Goal: Information Seeking & Learning: Check status

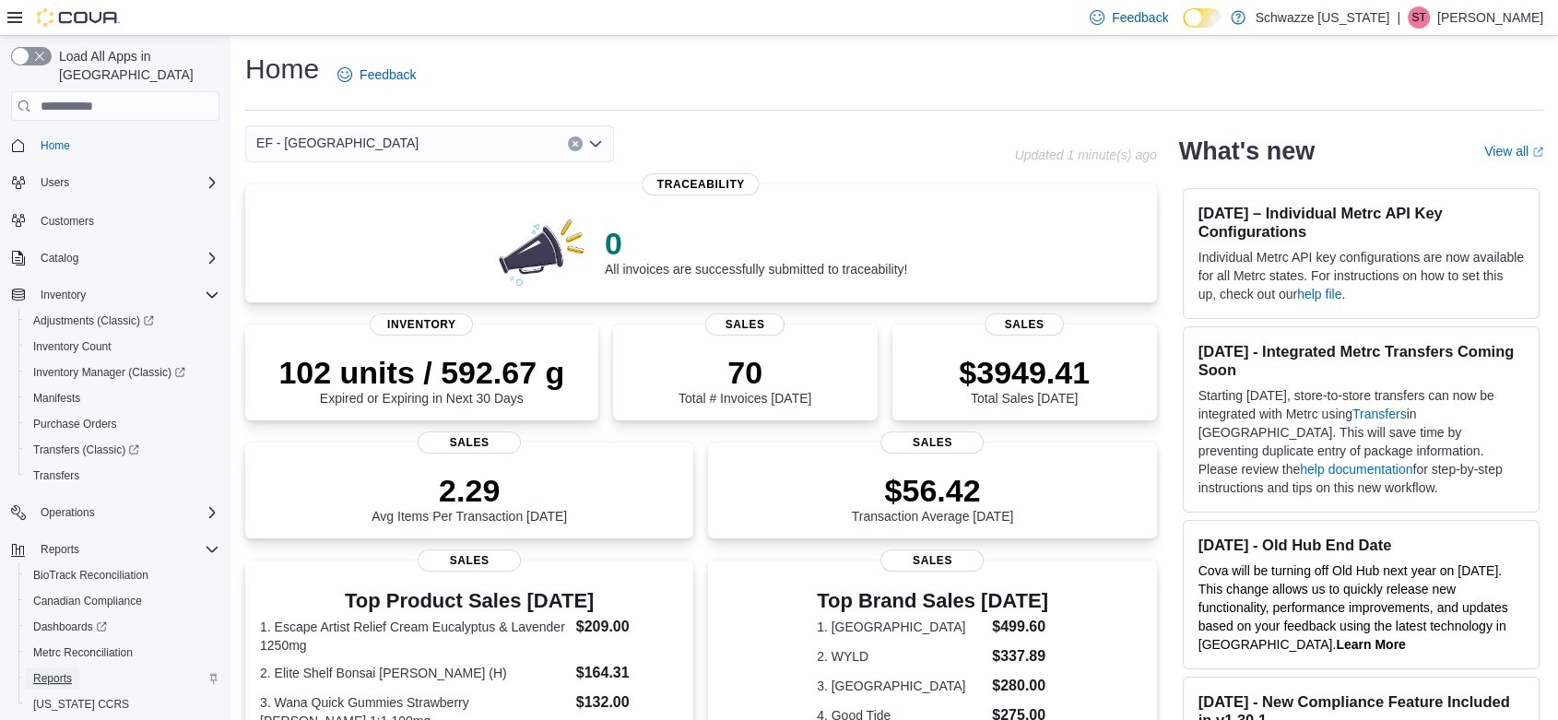
click at [65, 671] on span "Reports" at bounding box center [52, 678] width 39 height 15
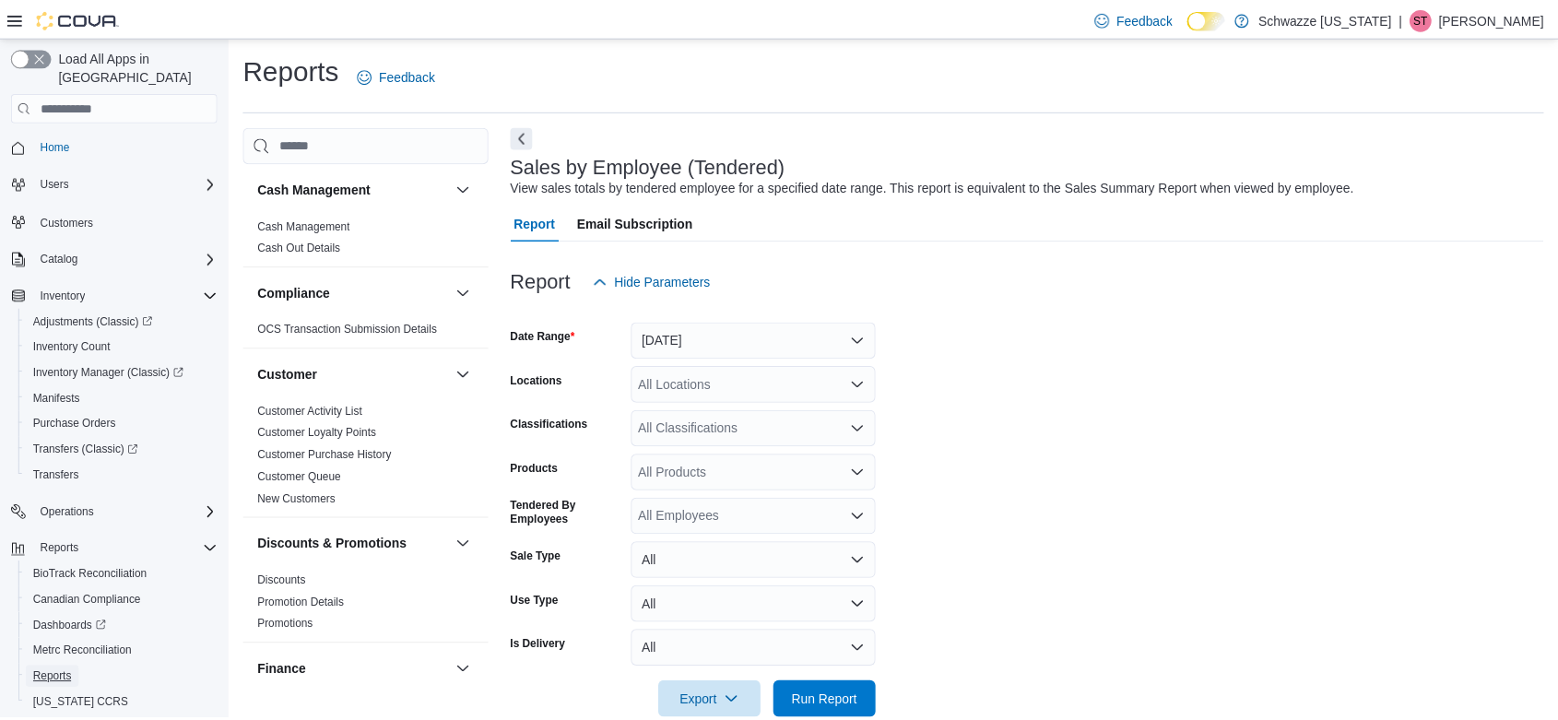
scroll to position [37, 0]
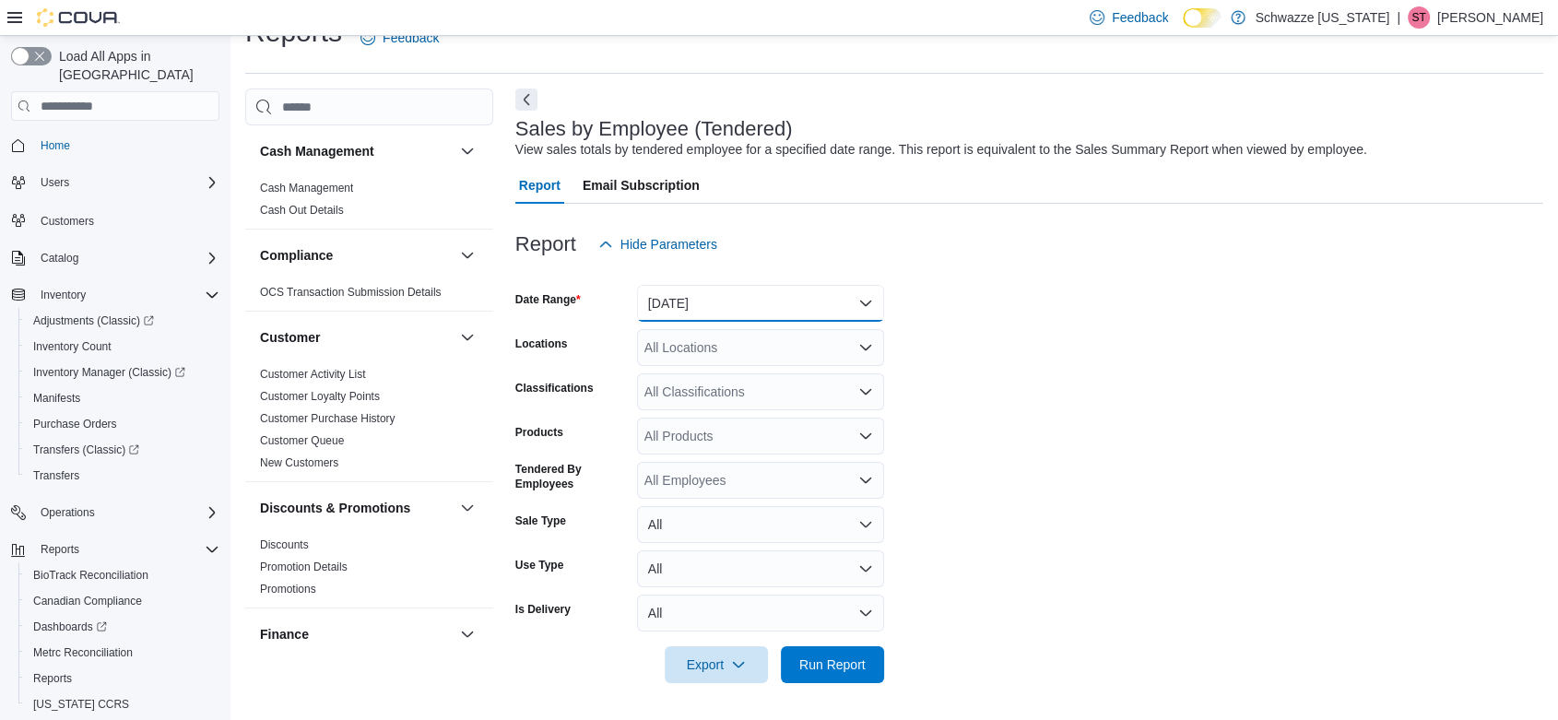
click at [691, 308] on button "[DATE]" at bounding box center [760, 303] width 247 height 37
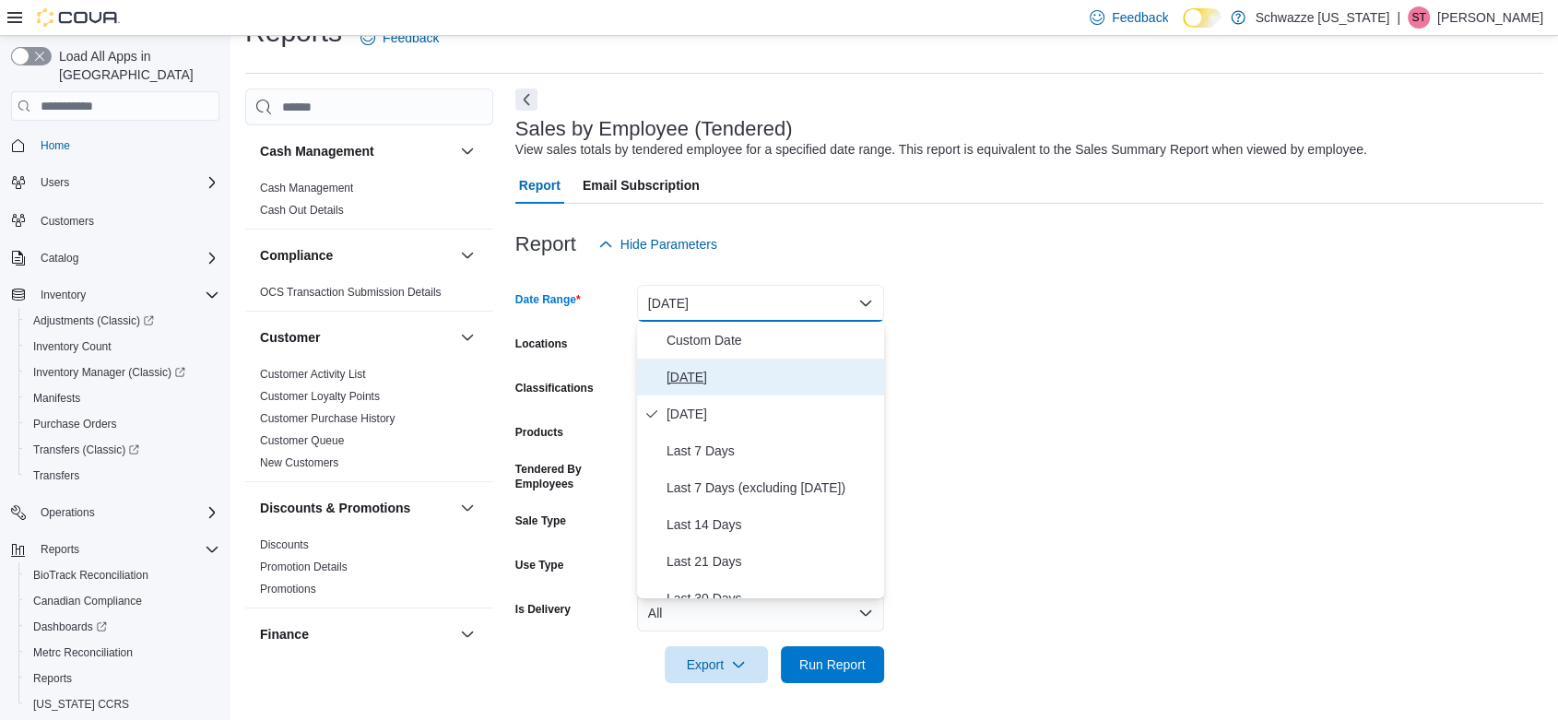
click at [681, 371] on span "[DATE]" at bounding box center [771, 377] width 210 height 22
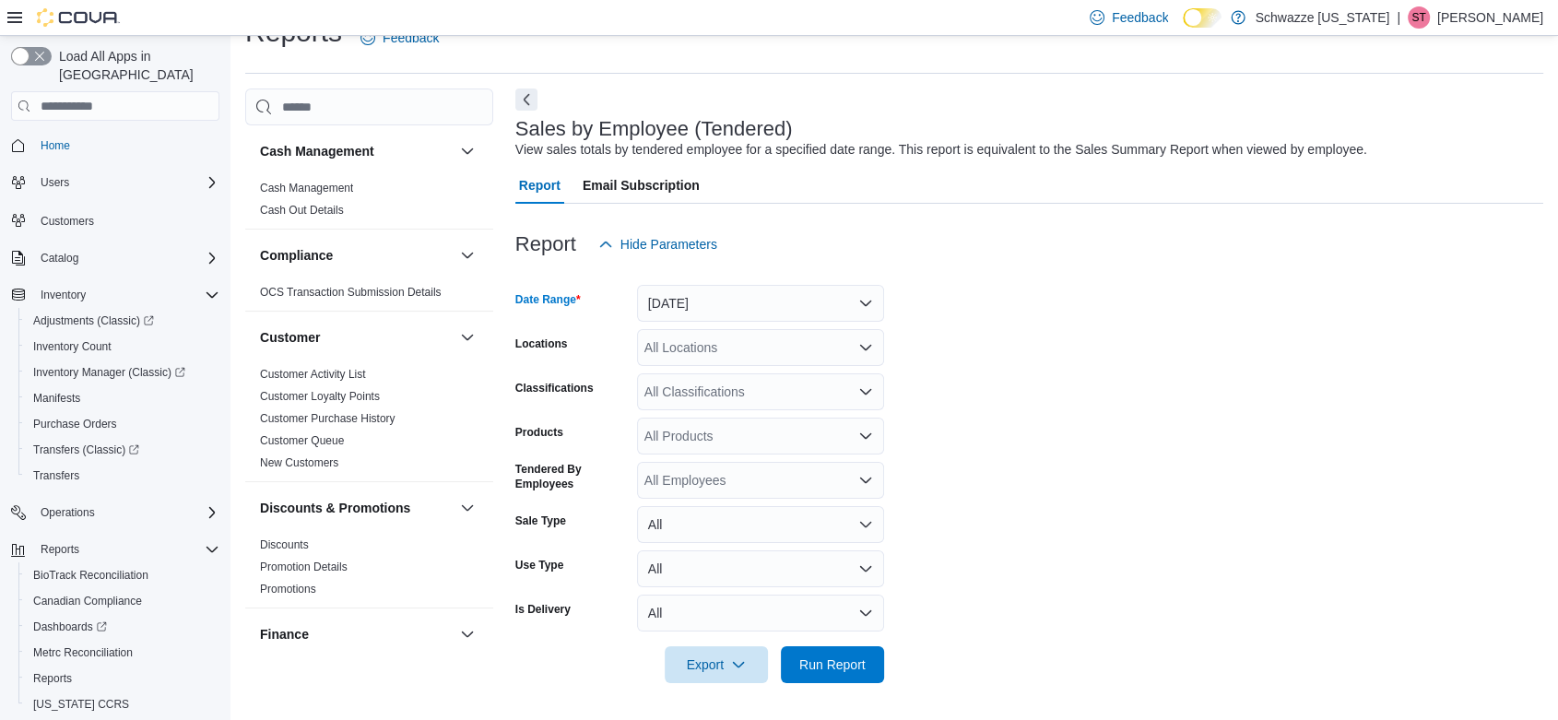
click at [694, 348] on div "All Locations" at bounding box center [760, 347] width 247 height 37
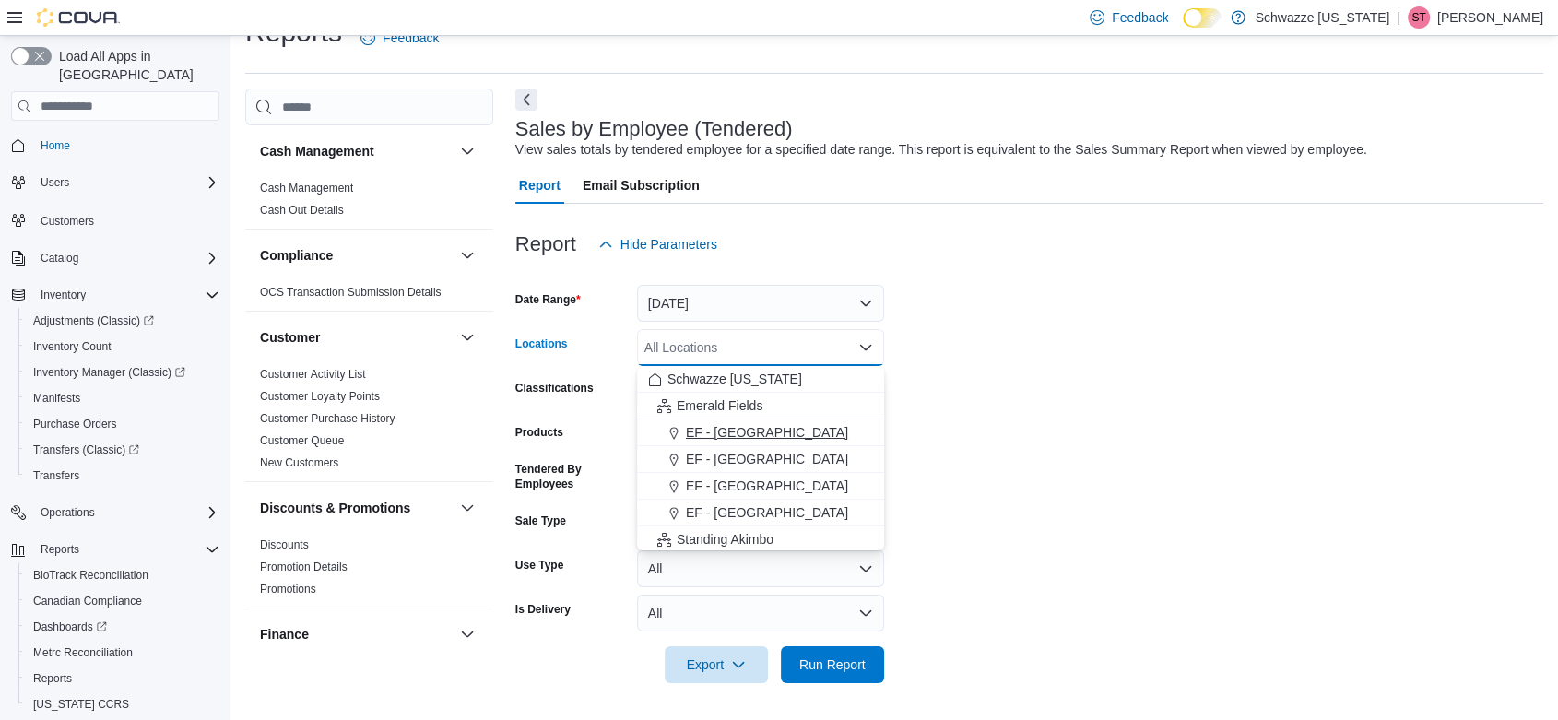
click at [715, 426] on span "EF - [GEOGRAPHIC_DATA]" at bounding box center [767, 432] width 162 height 18
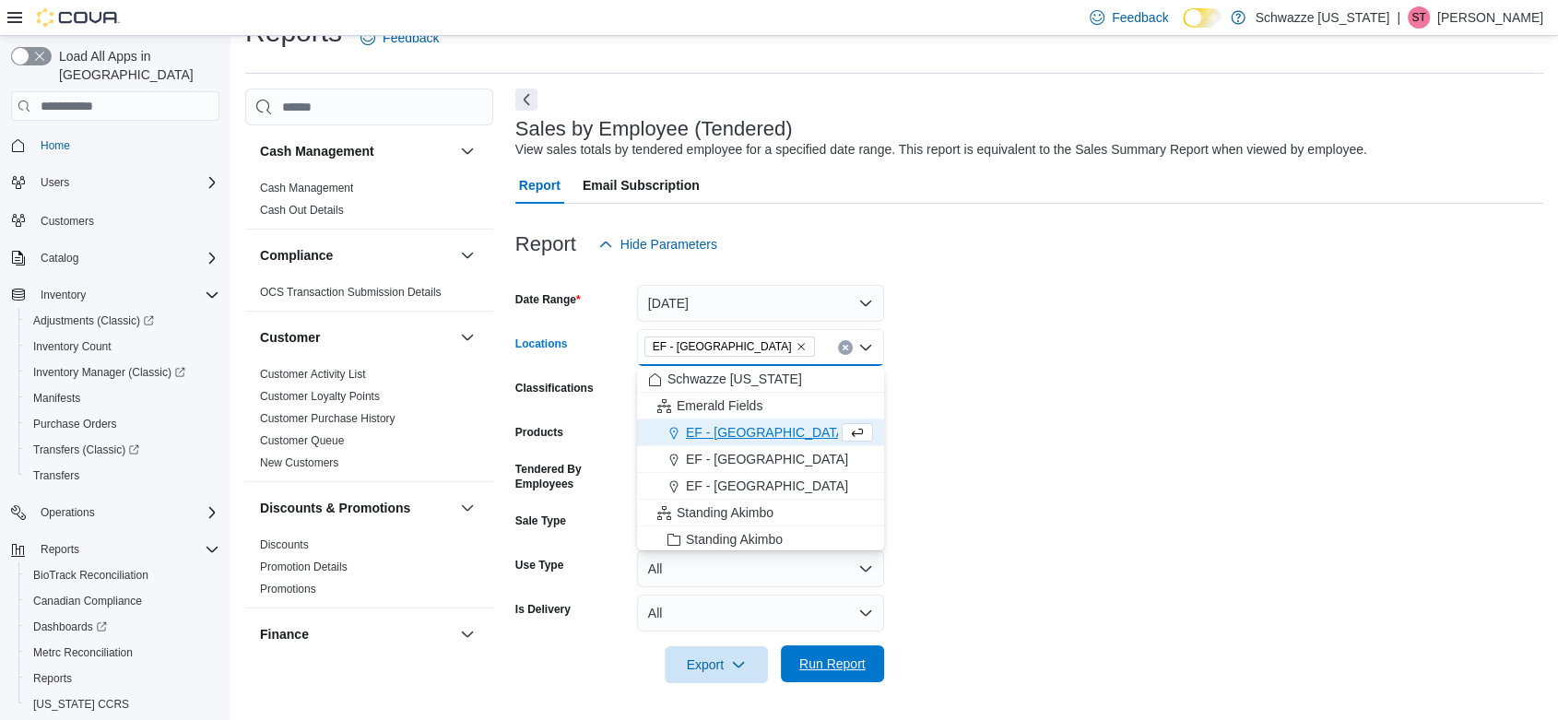
click at [816, 669] on span "Run Report" at bounding box center [832, 663] width 66 height 18
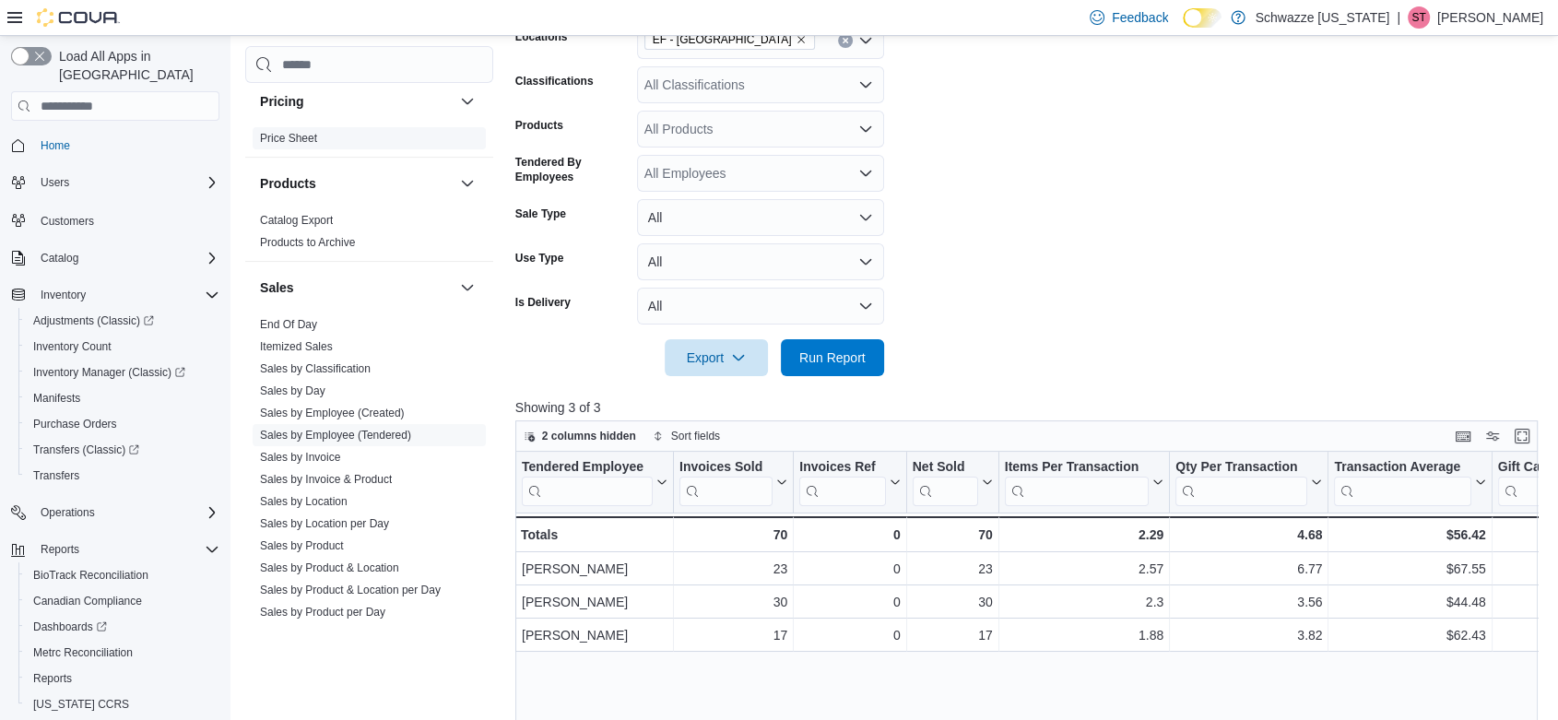
scroll to position [1229, 0]
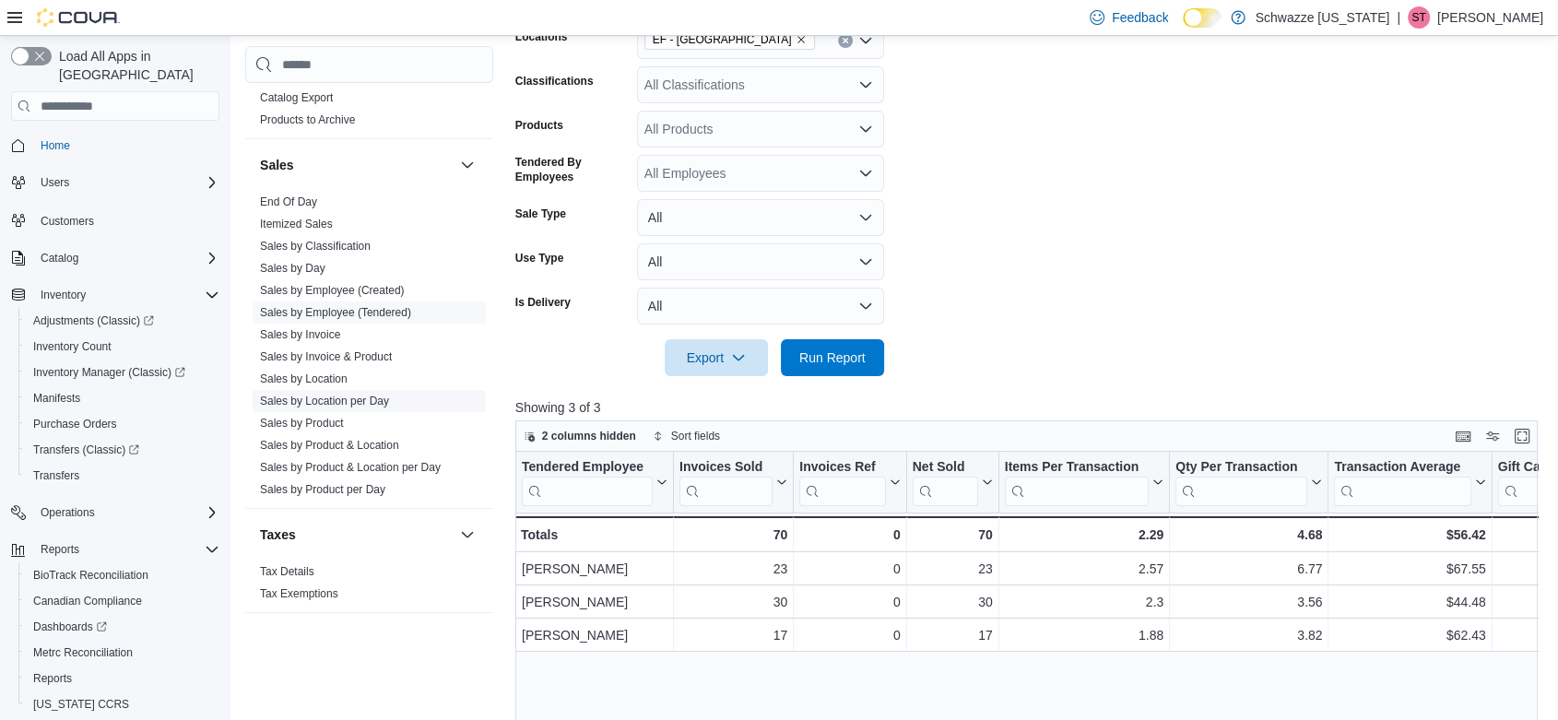
click at [328, 399] on link "Sales by Location per Day" at bounding box center [324, 401] width 129 height 13
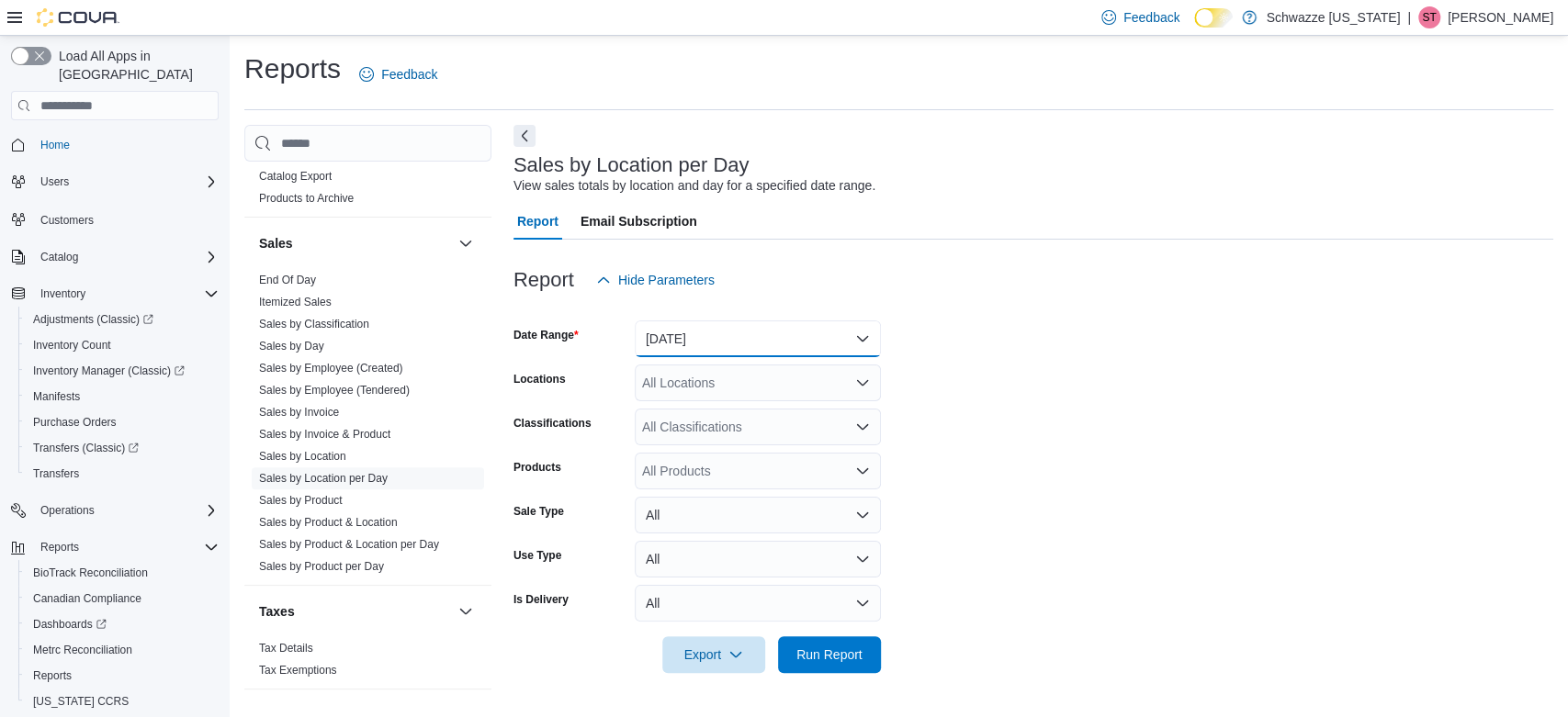
click at [723, 333] on button "[DATE]" at bounding box center [757, 339] width 246 height 37
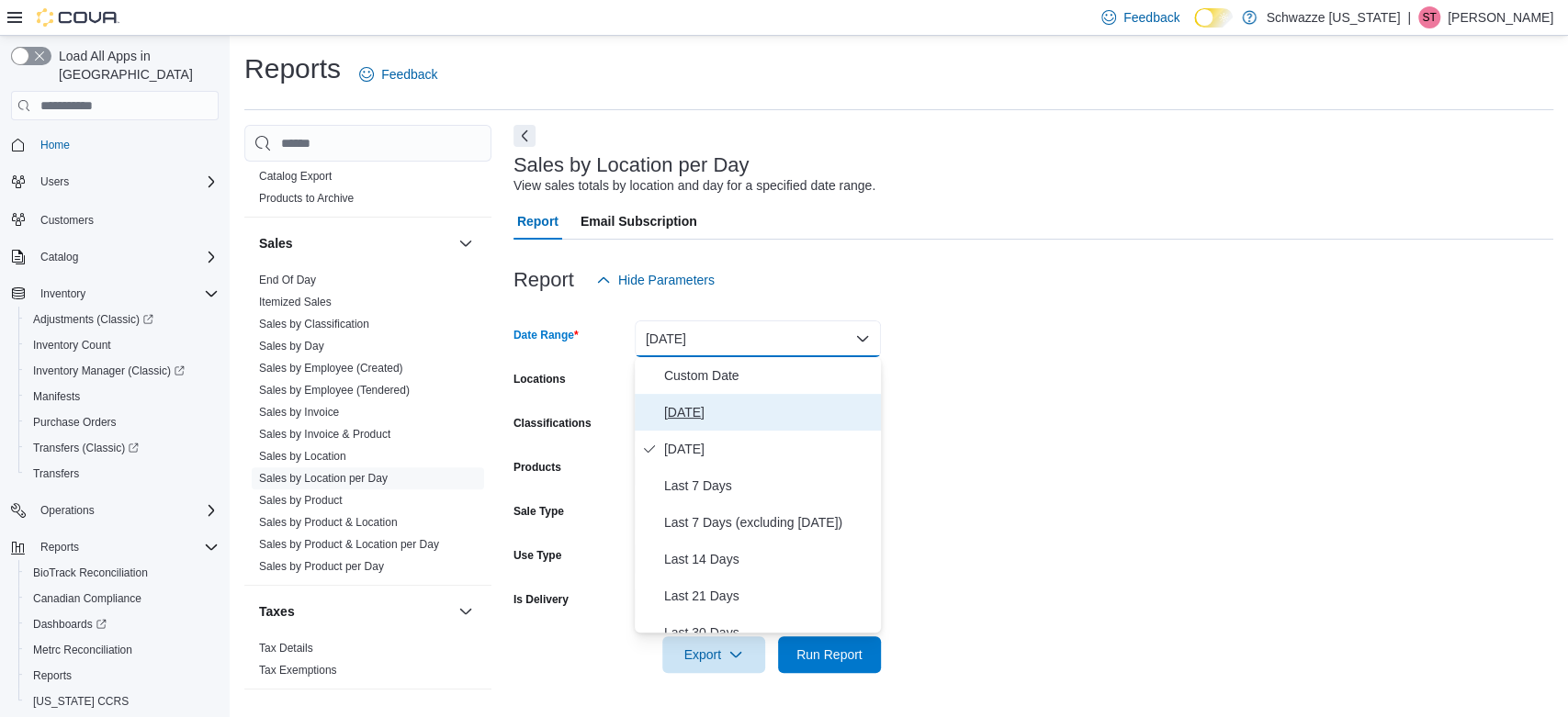
click at [693, 406] on span "[DATE]" at bounding box center [768, 412] width 209 height 22
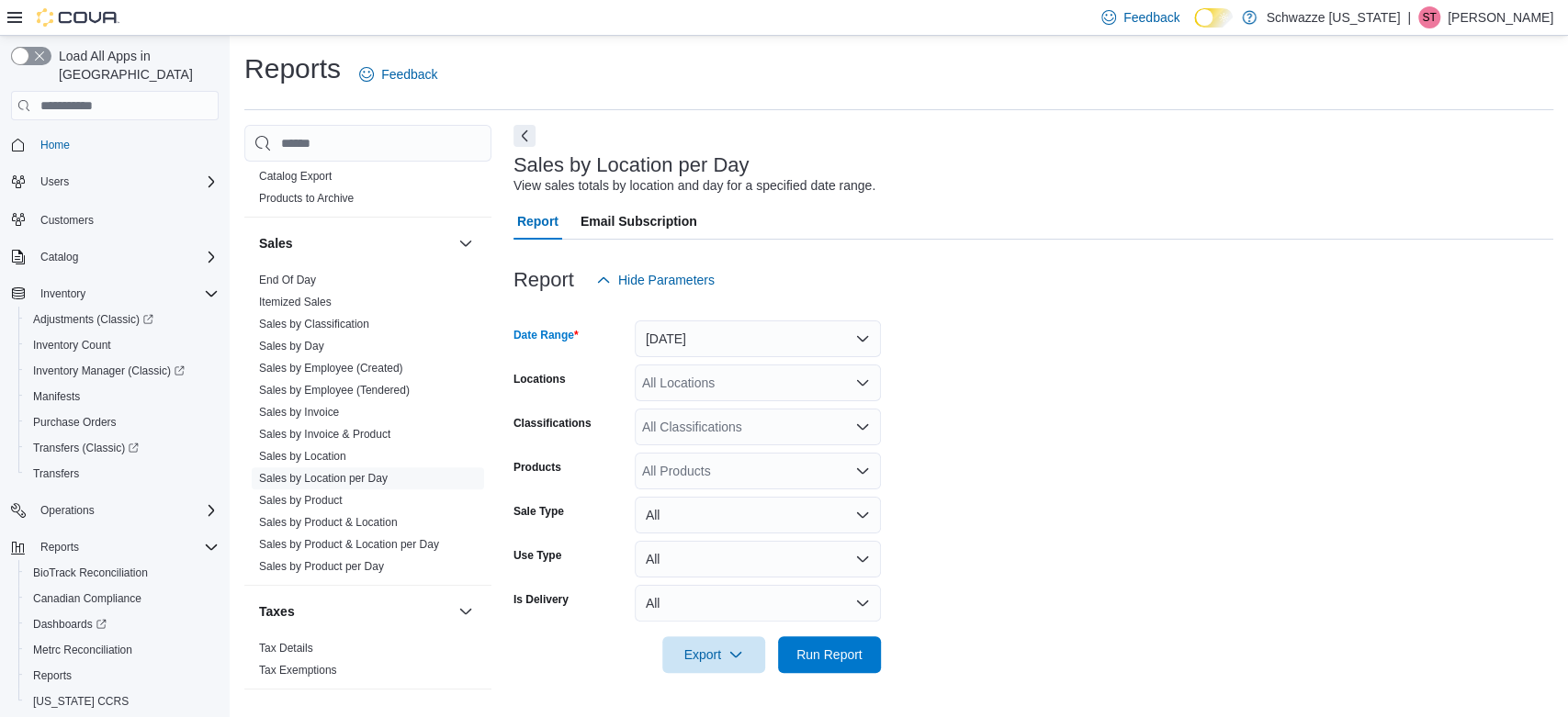
click at [713, 382] on div "All Locations" at bounding box center [757, 382] width 246 height 37
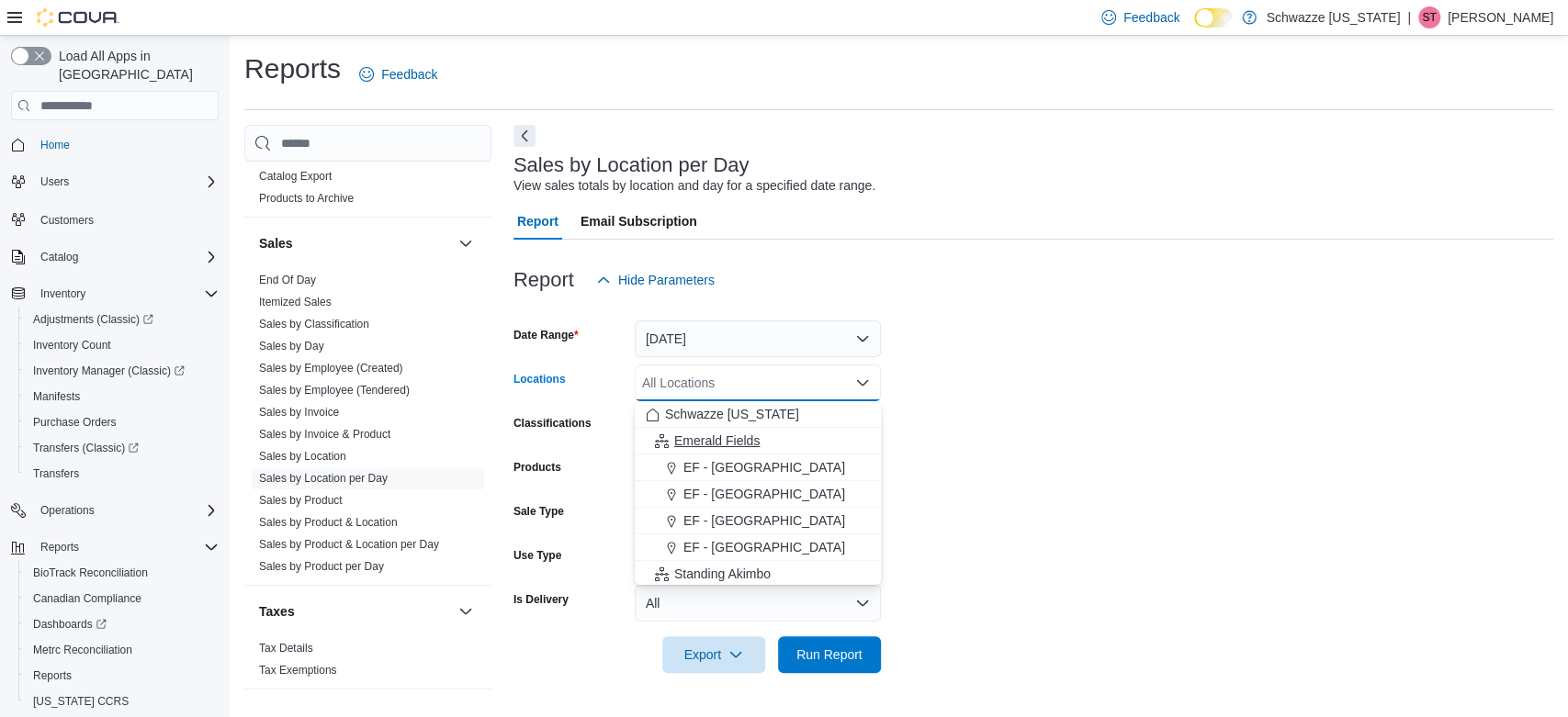
click at [742, 442] on span "Emerald Fields" at bounding box center [717, 440] width 86 height 18
click at [827, 648] on span "Run Report" at bounding box center [829, 653] width 66 height 18
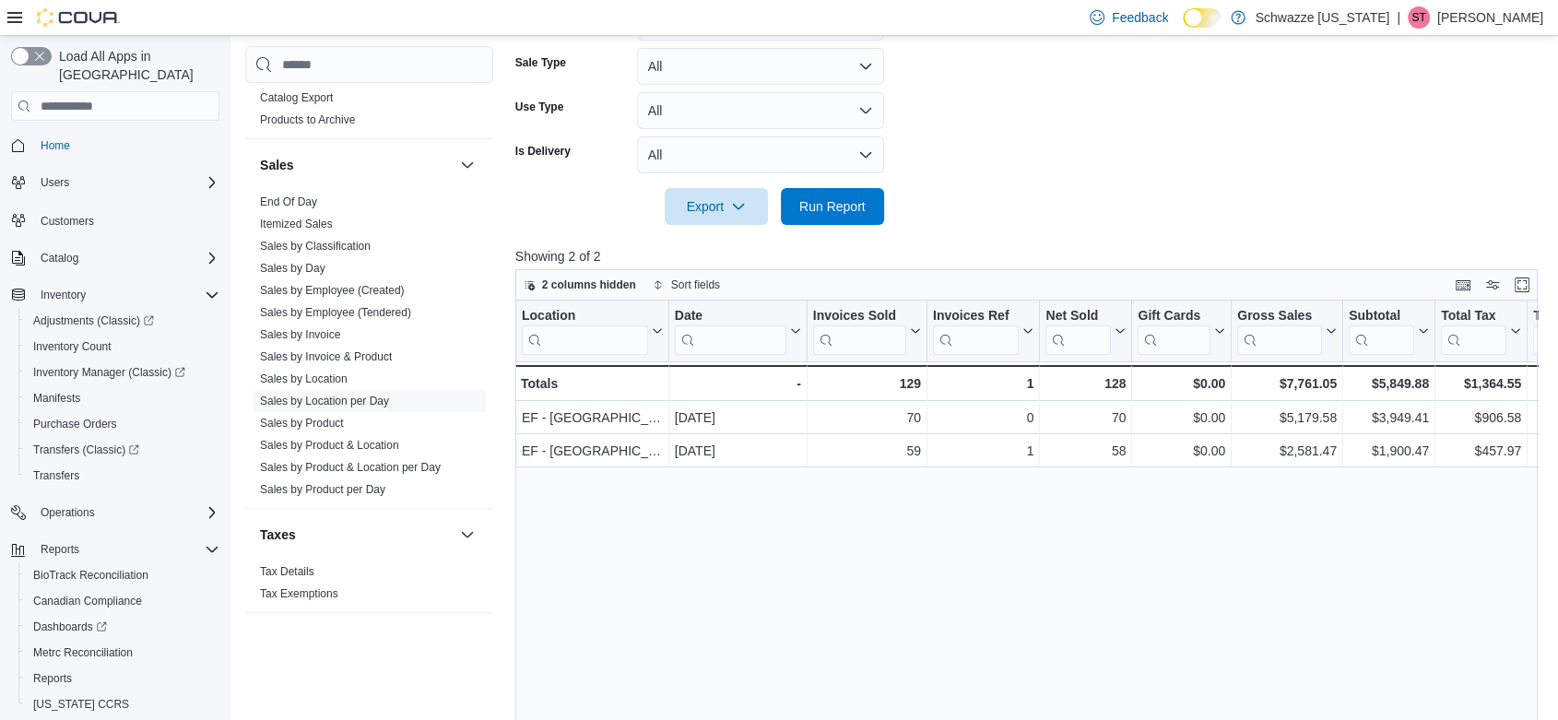
scroll to position [283, 0]
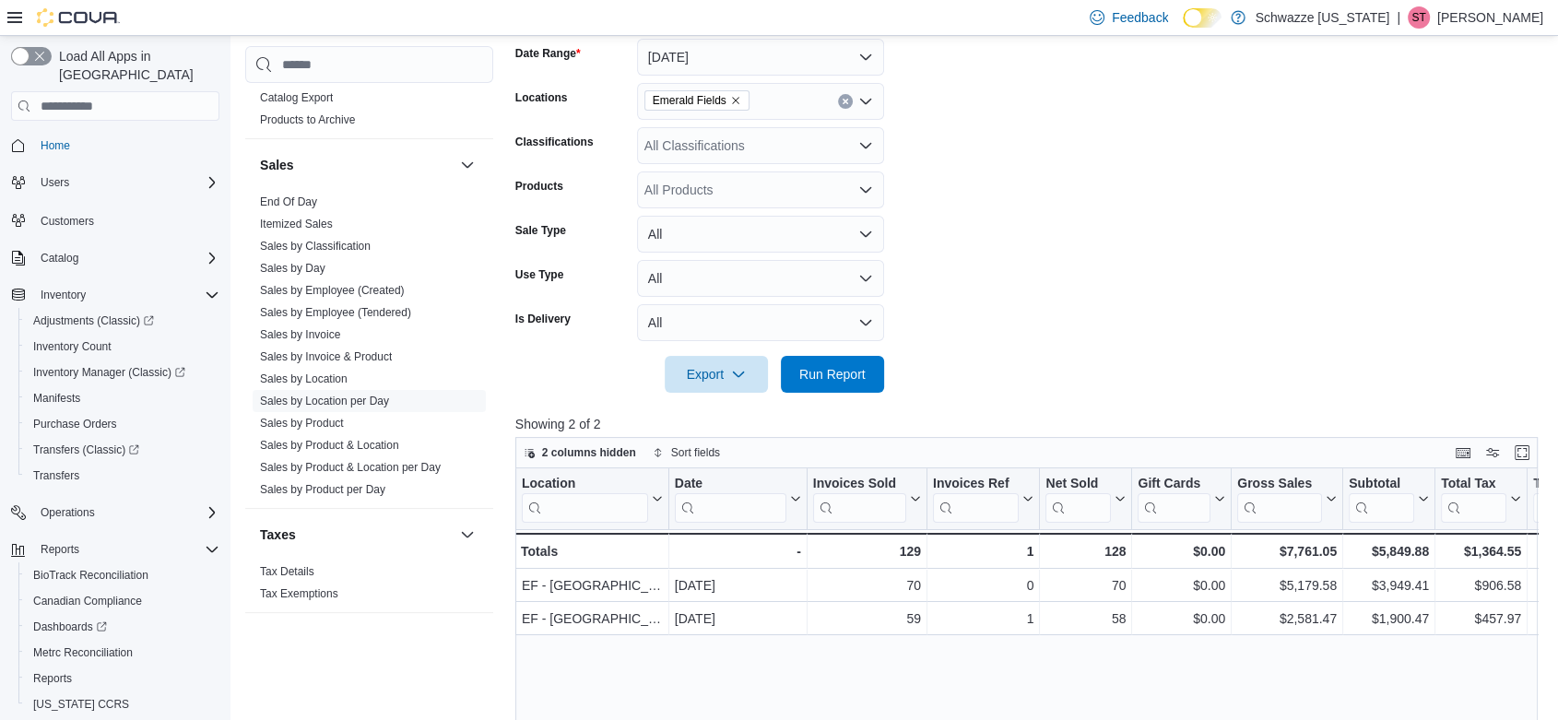
click at [764, 101] on div "Emerald Fields" at bounding box center [760, 101] width 247 height 37
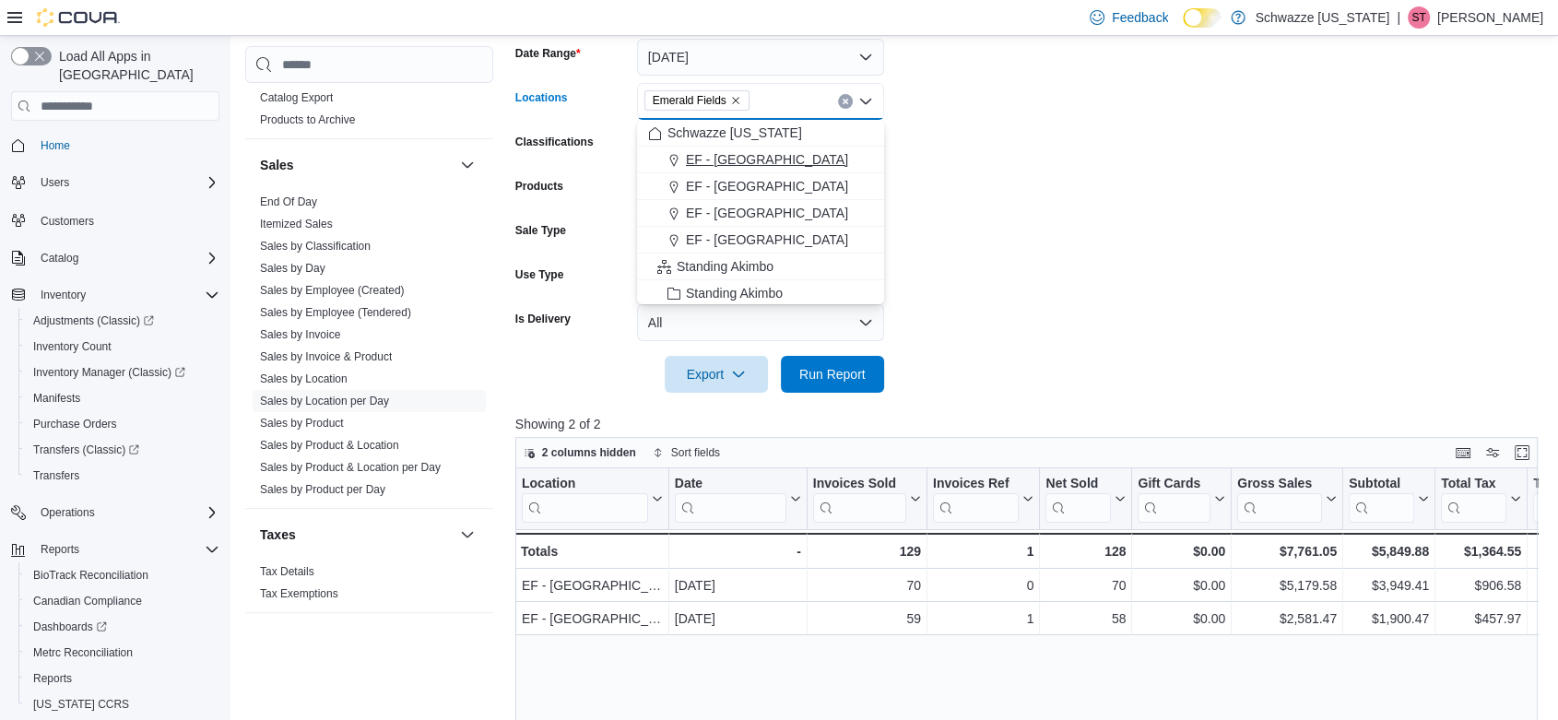
click at [743, 154] on span "EF - [GEOGRAPHIC_DATA]" at bounding box center [767, 159] width 162 height 18
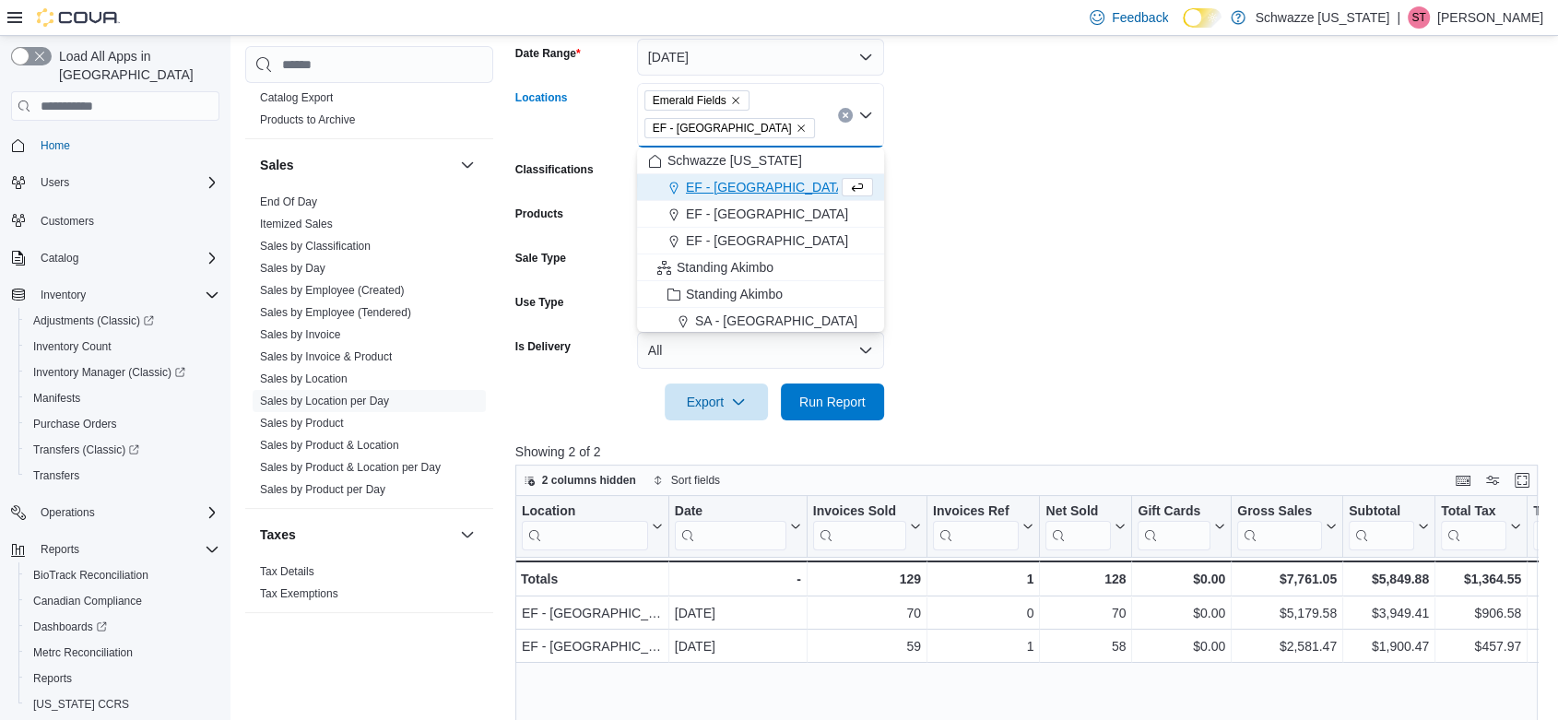
click at [733, 96] on icon "Remove Emerald Fields from selection in this group" at bounding box center [735, 100] width 11 height 11
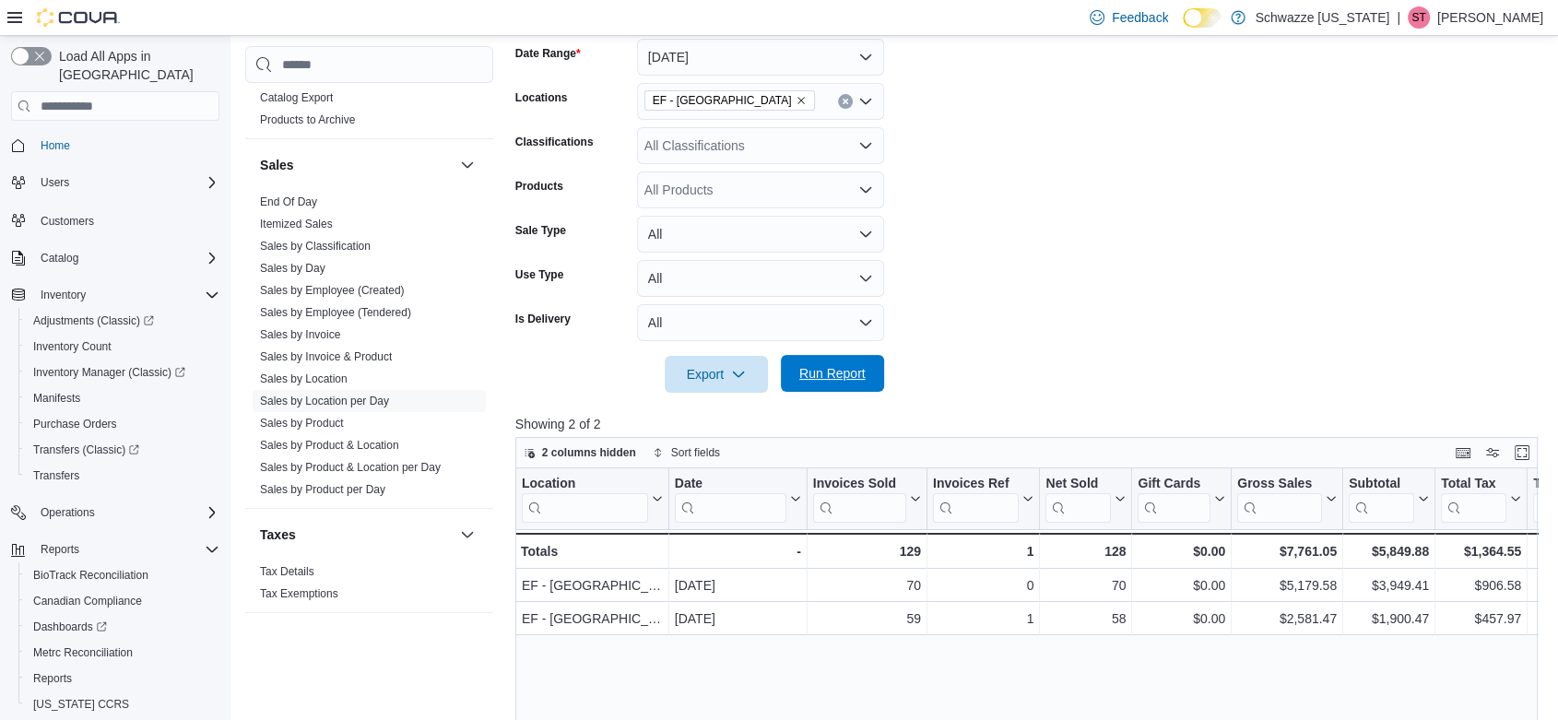
click at [819, 365] on span "Run Report" at bounding box center [832, 373] width 66 height 18
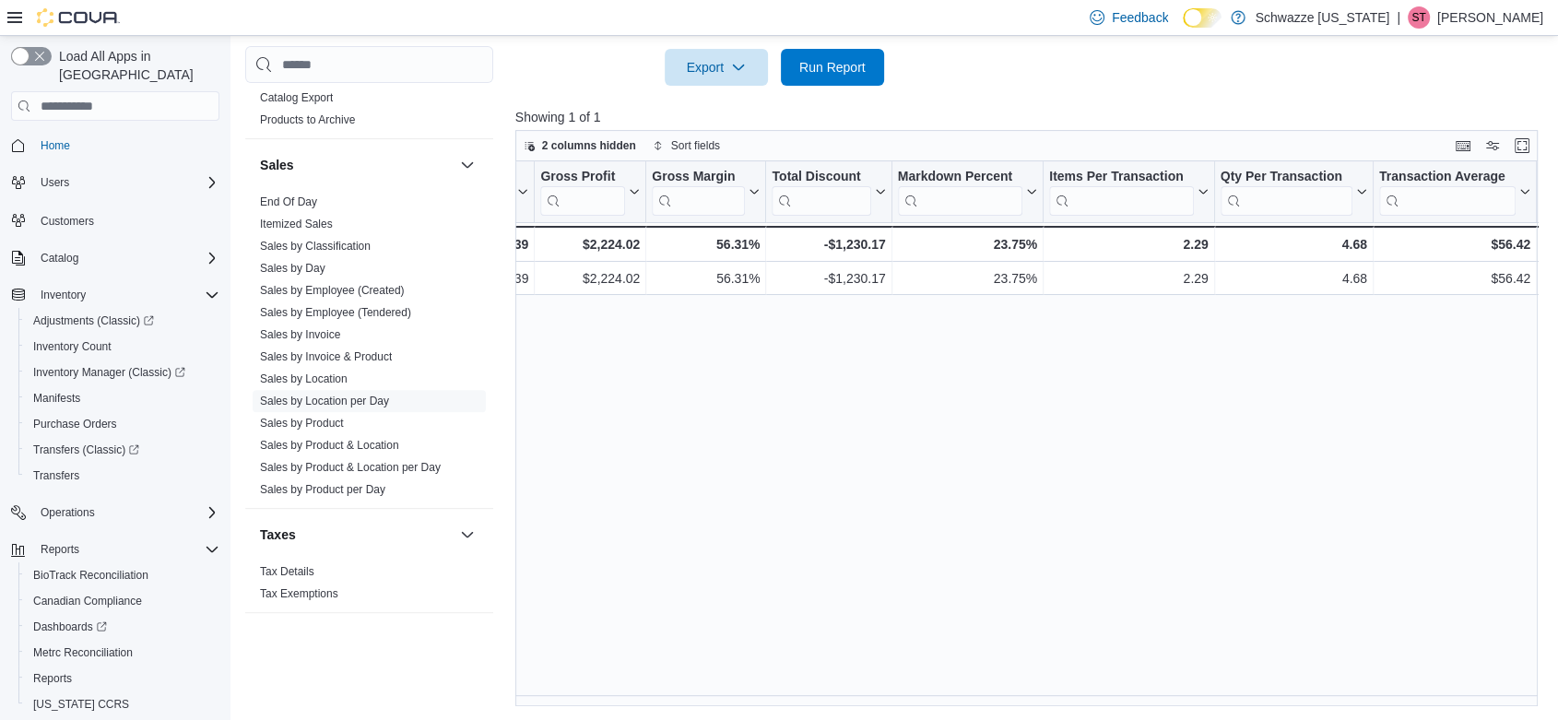
scroll to position [0, 1184]
